Goal: Navigation & Orientation: Find specific page/section

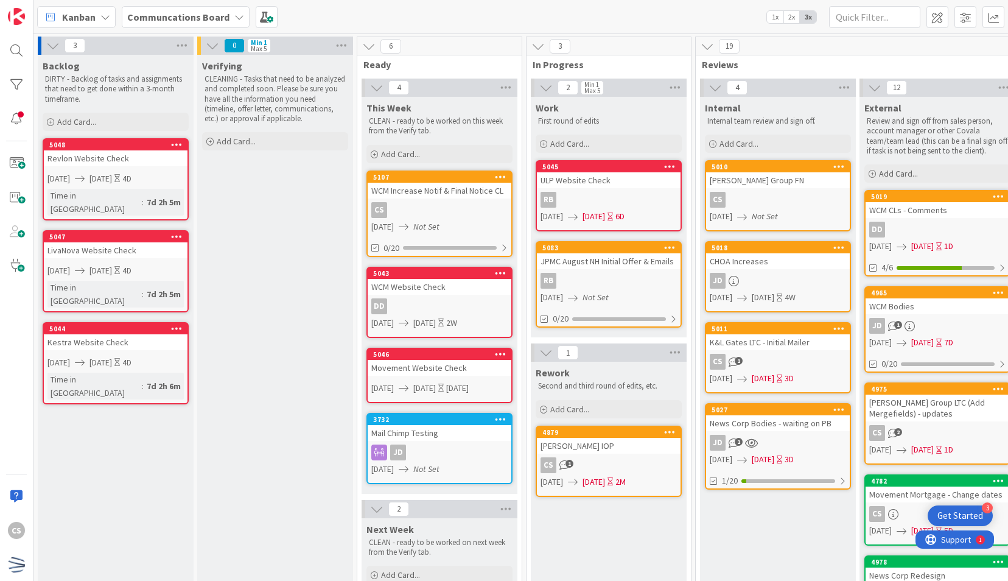
click at [217, 403] on div "Verifying CLEANING - Tasks that need to be analyzed and completed soon. Please …" at bounding box center [275, 579] width 156 height 1048
click at [628, 447] on div "[PERSON_NAME] IOP" at bounding box center [609, 446] width 144 height 16
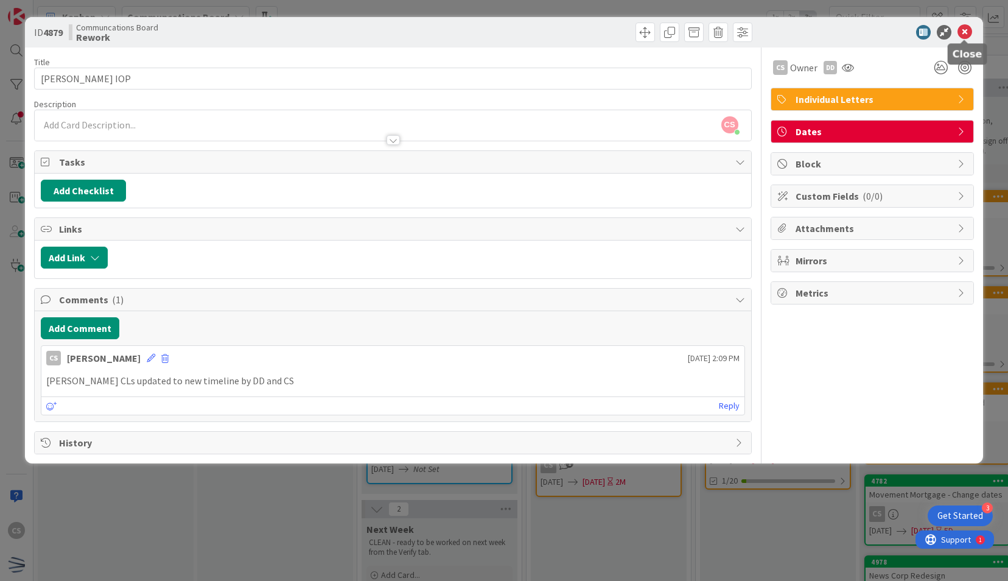
click at [969, 37] on icon at bounding box center [965, 32] width 15 height 15
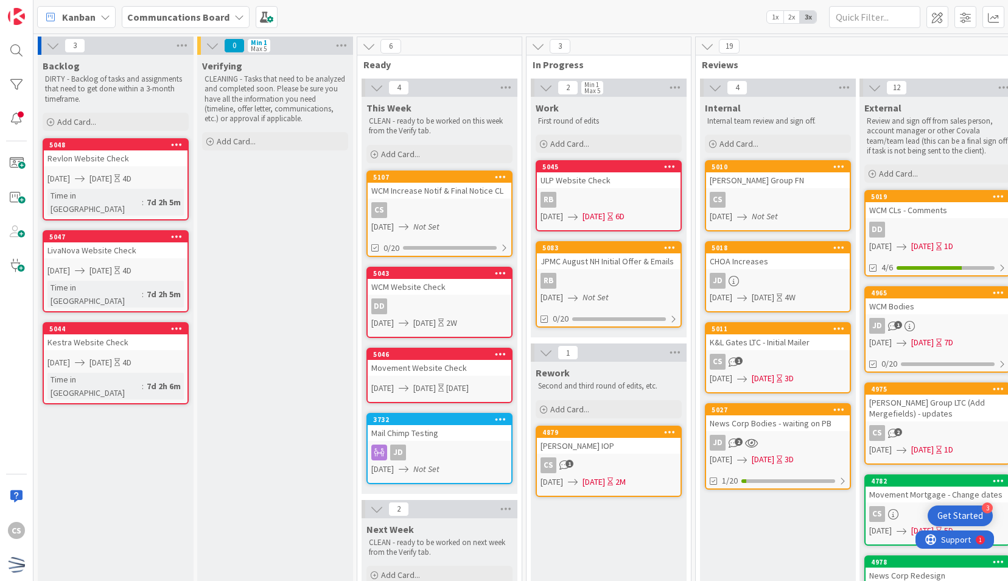
click at [947, 429] on div "CS 2" at bounding box center [938, 433] width 144 height 16
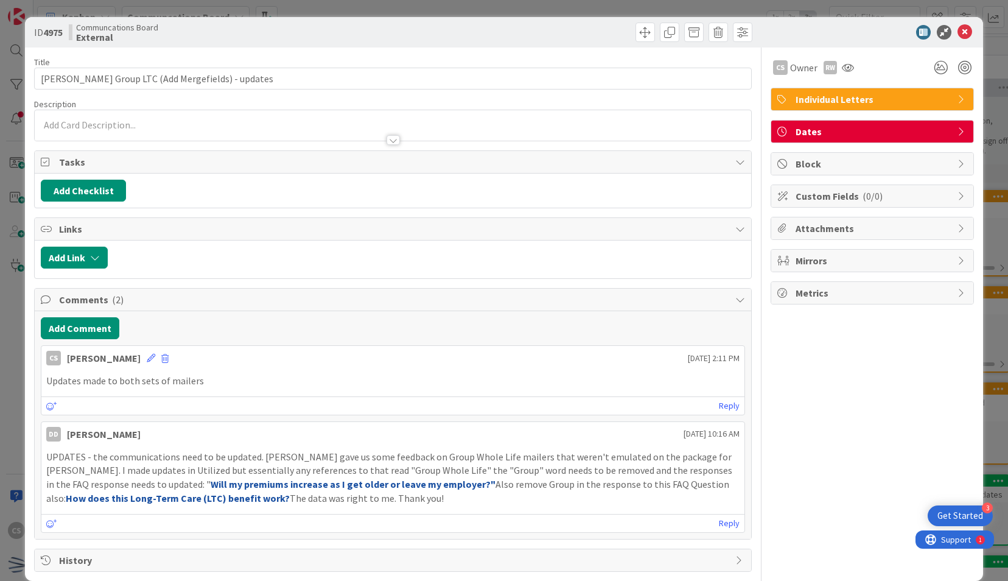
scroll to position [11, 0]
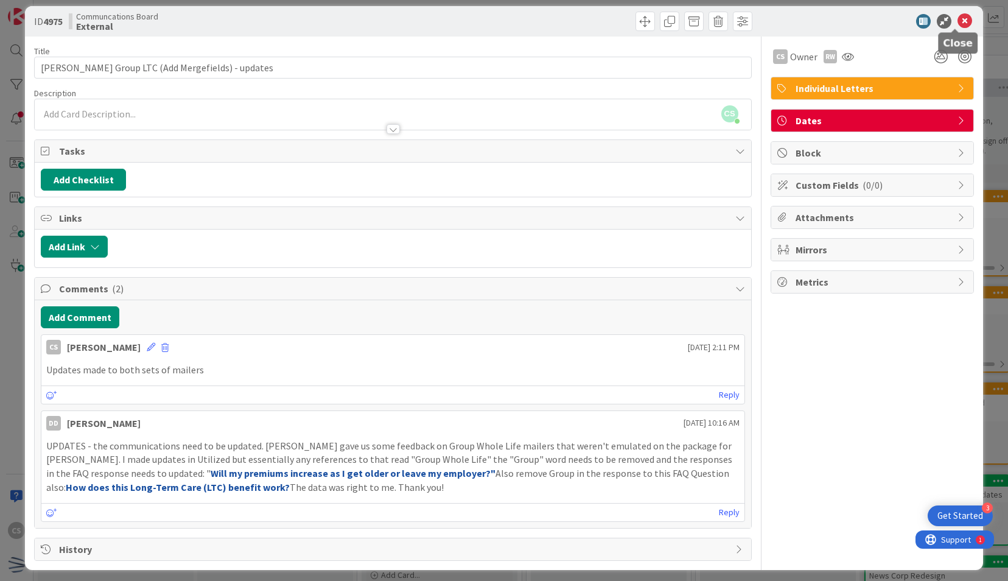
click at [958, 16] on icon at bounding box center [965, 21] width 15 height 15
